Goal: Navigation & Orientation: Find specific page/section

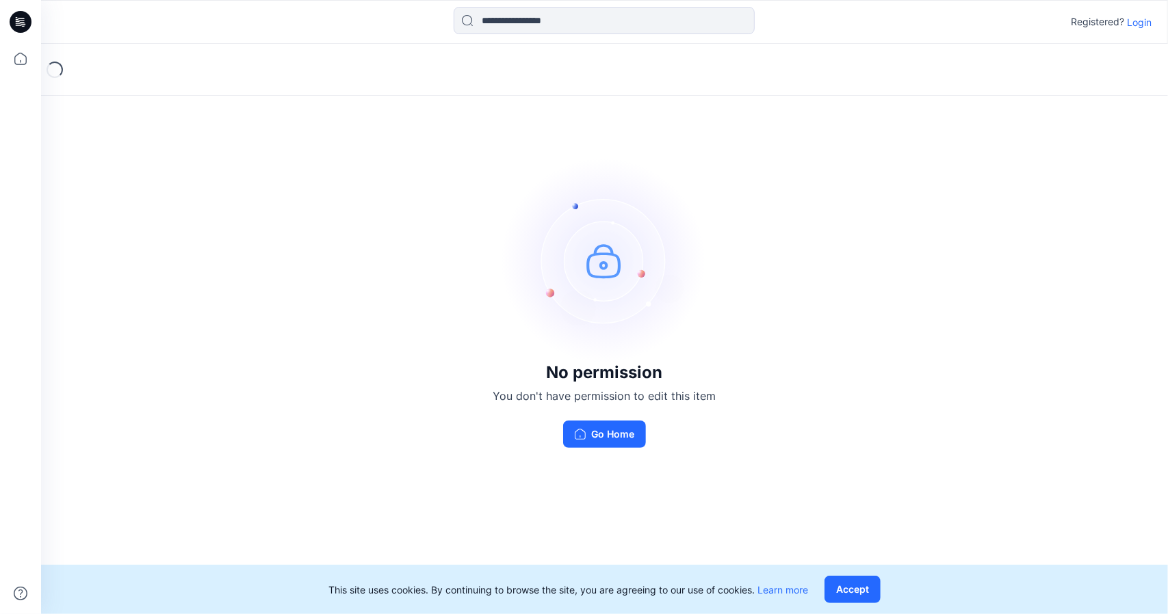
click at [1145, 25] on p "Login" at bounding box center [1139, 22] width 25 height 14
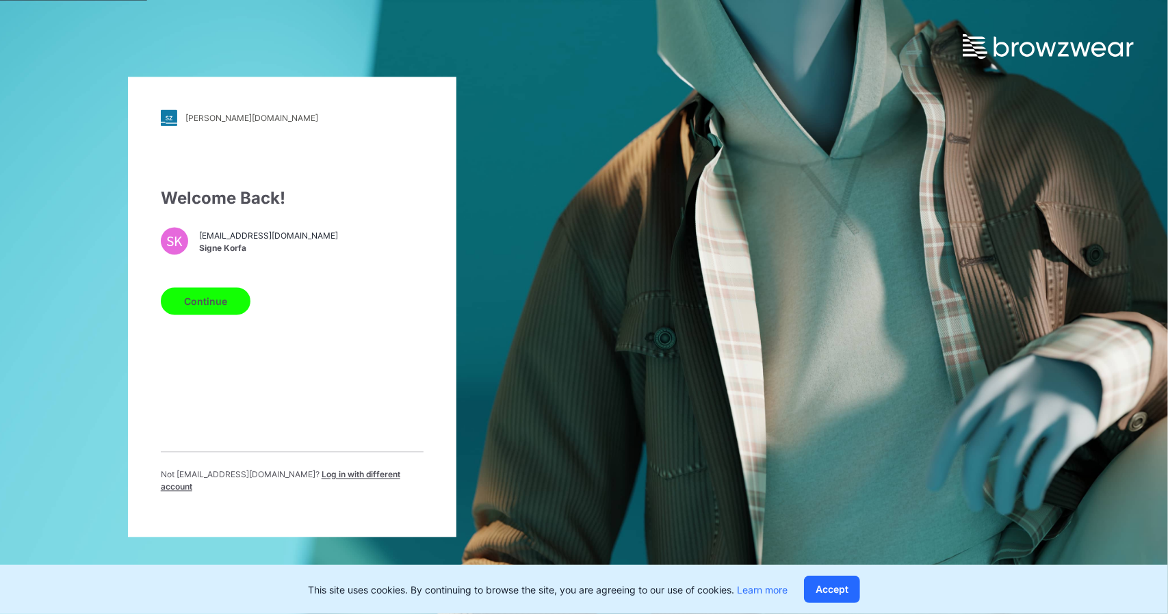
click at [223, 303] on button "Continue" at bounding box center [206, 301] width 90 height 27
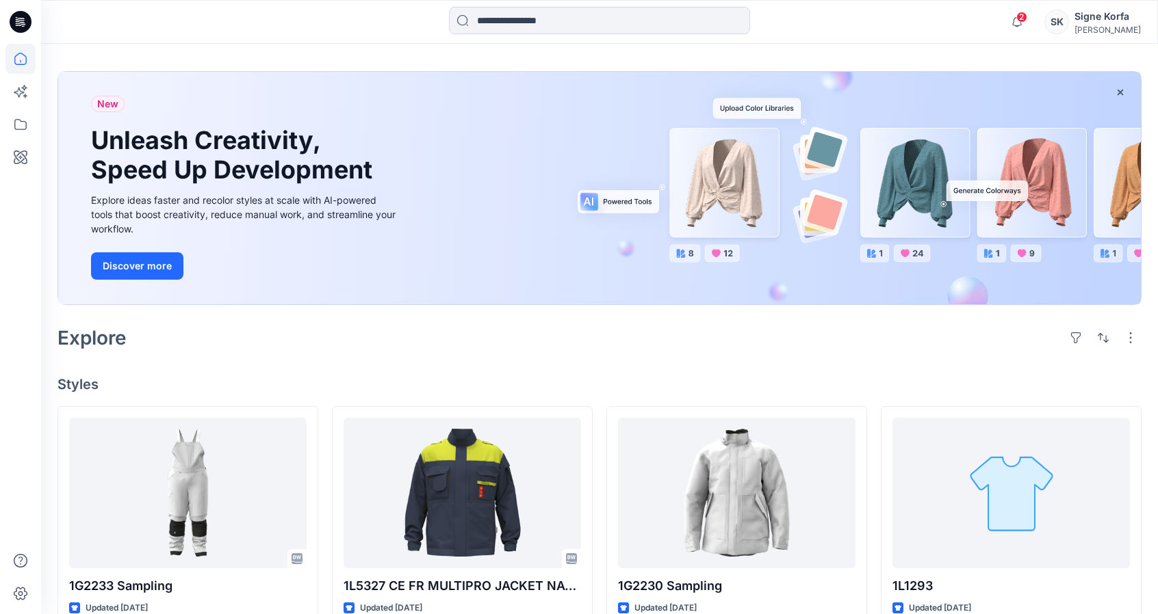
scroll to position [205, 0]
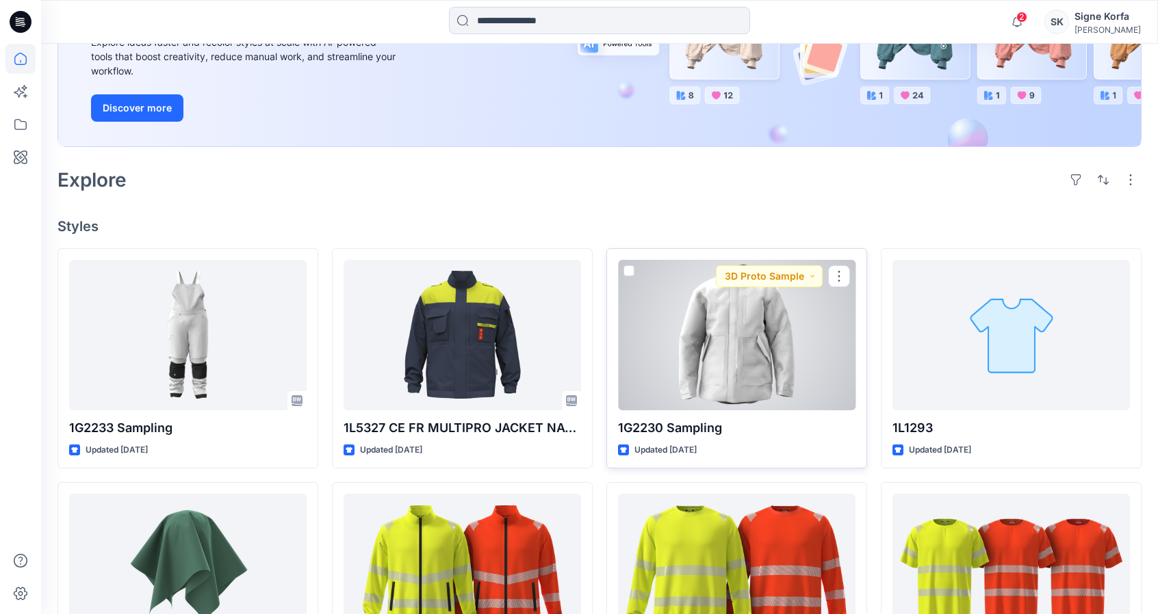
click at [731, 359] on div at bounding box center [736, 335] width 237 height 151
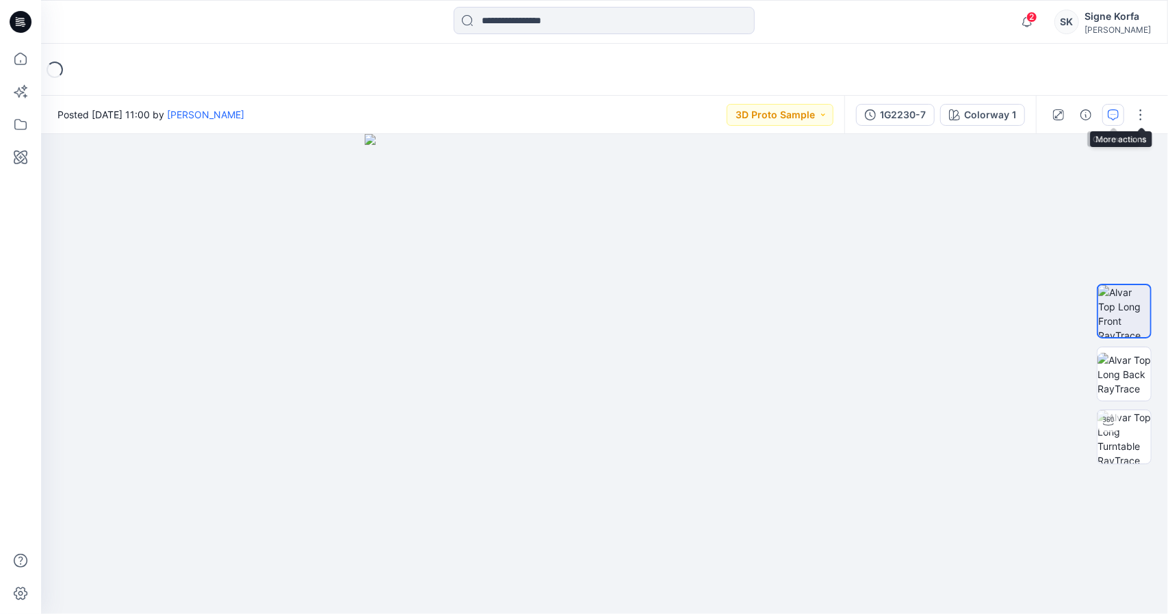
click at [1117, 116] on icon "button" at bounding box center [1113, 114] width 11 height 11
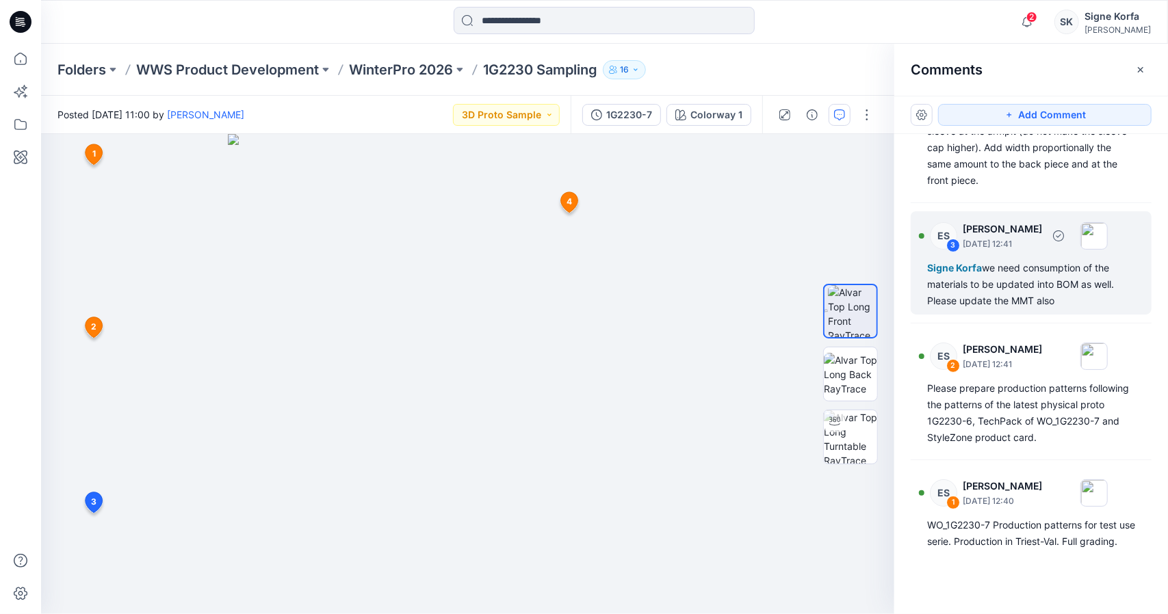
scroll to position [149, 0]
